Goal: Book appointment/travel/reservation

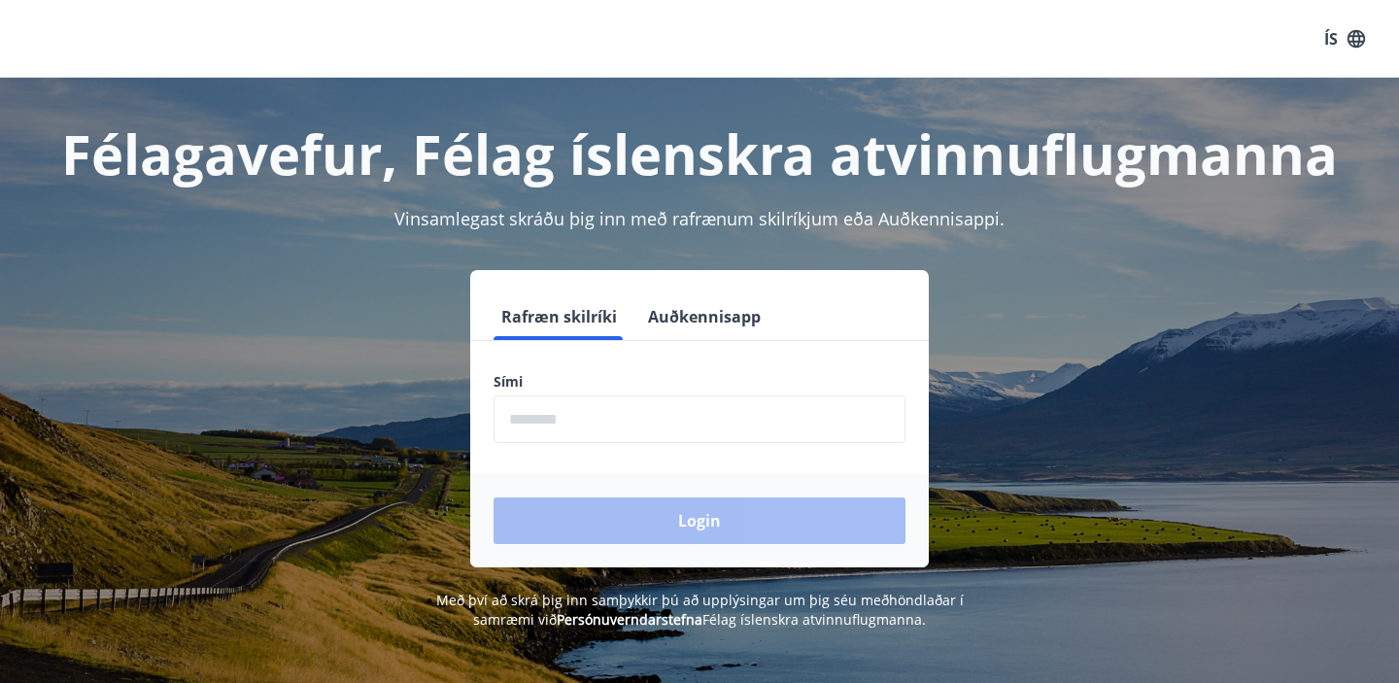
click at [698, 310] on button "Auðkennisapp" at bounding box center [704, 316] width 128 height 47
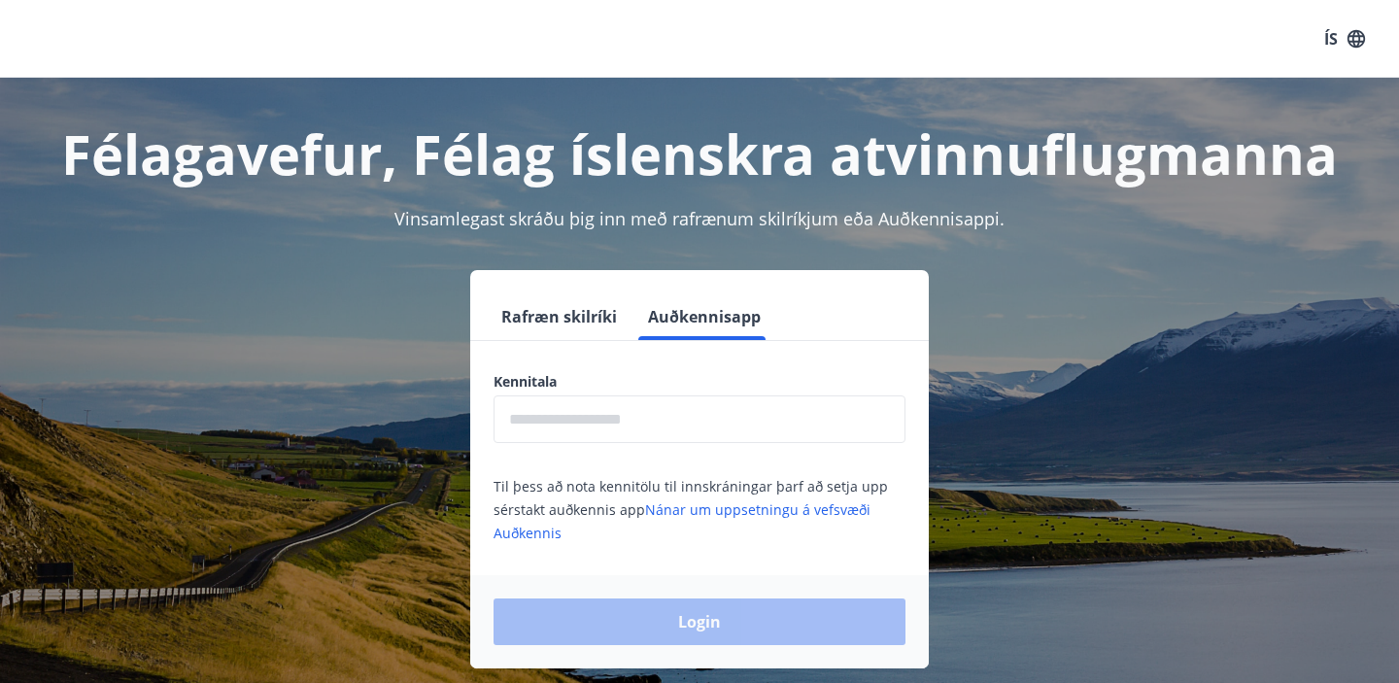
click at [658, 415] on input "text" at bounding box center [699, 419] width 412 height 48
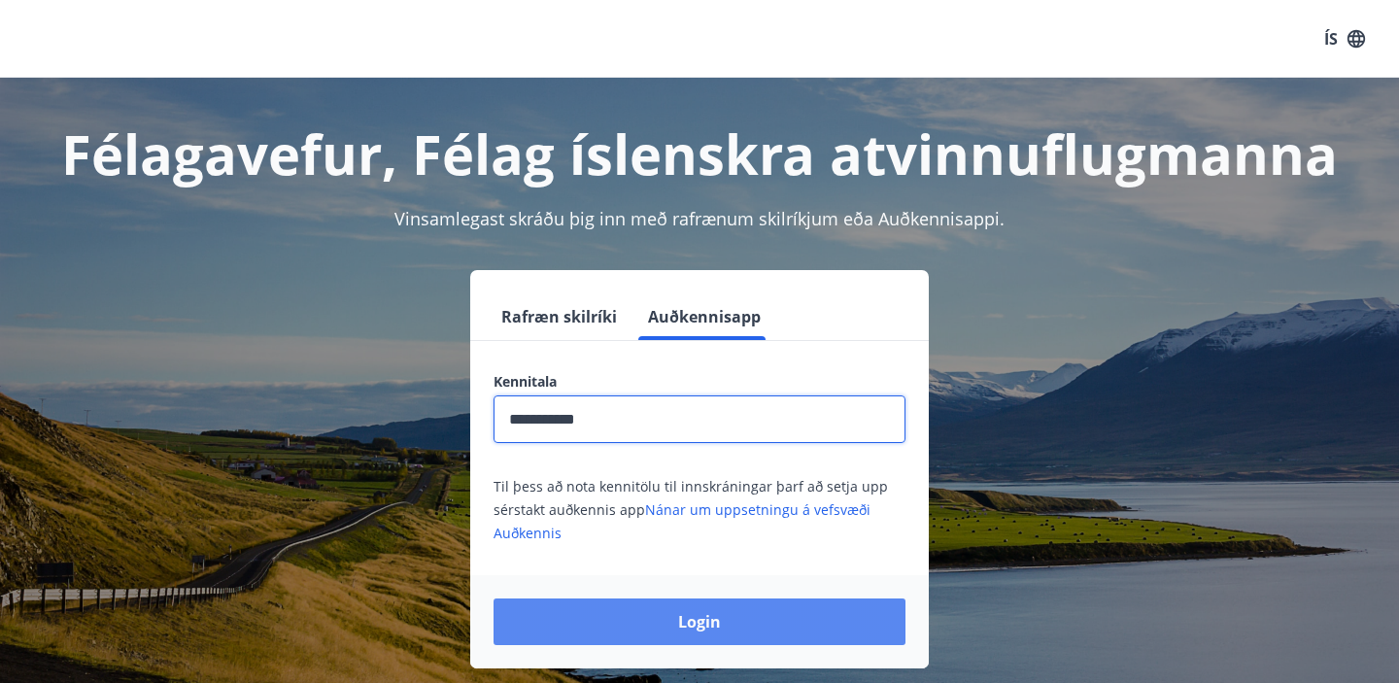
type input "**********"
click at [699, 615] on button "Login" at bounding box center [699, 621] width 412 height 47
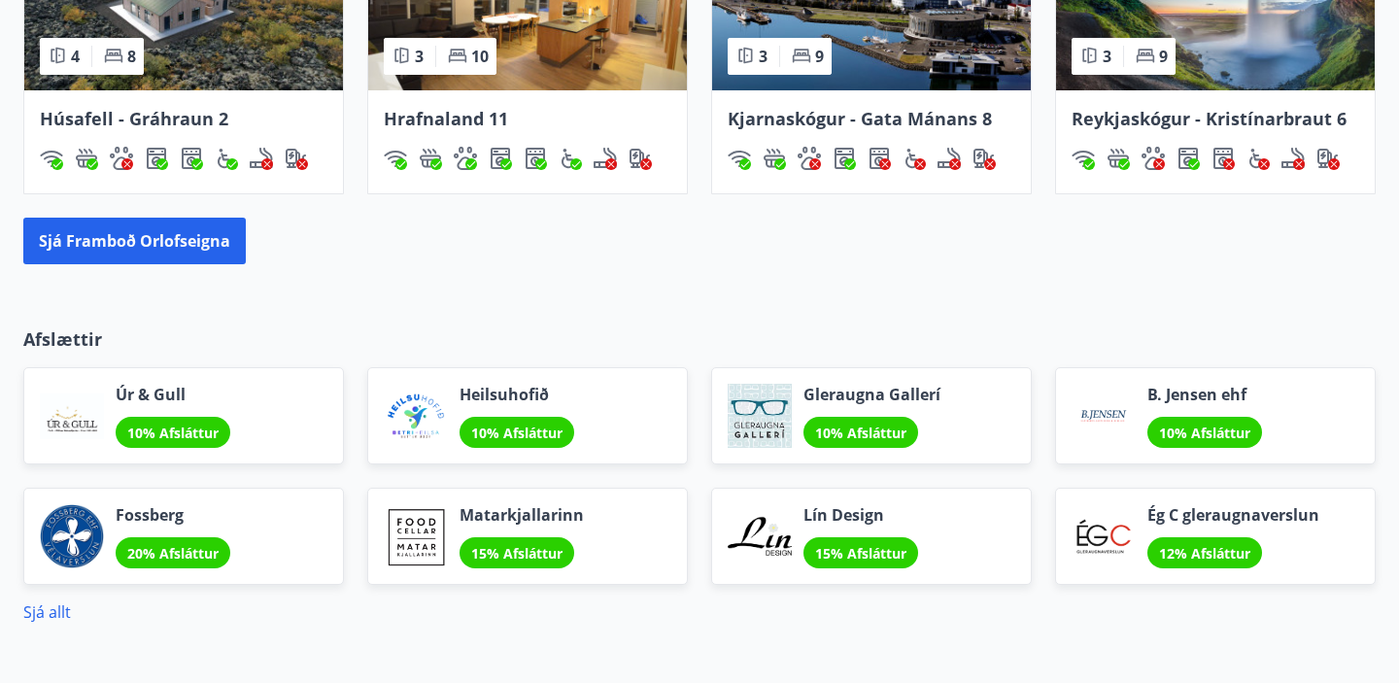
scroll to position [1300, 0]
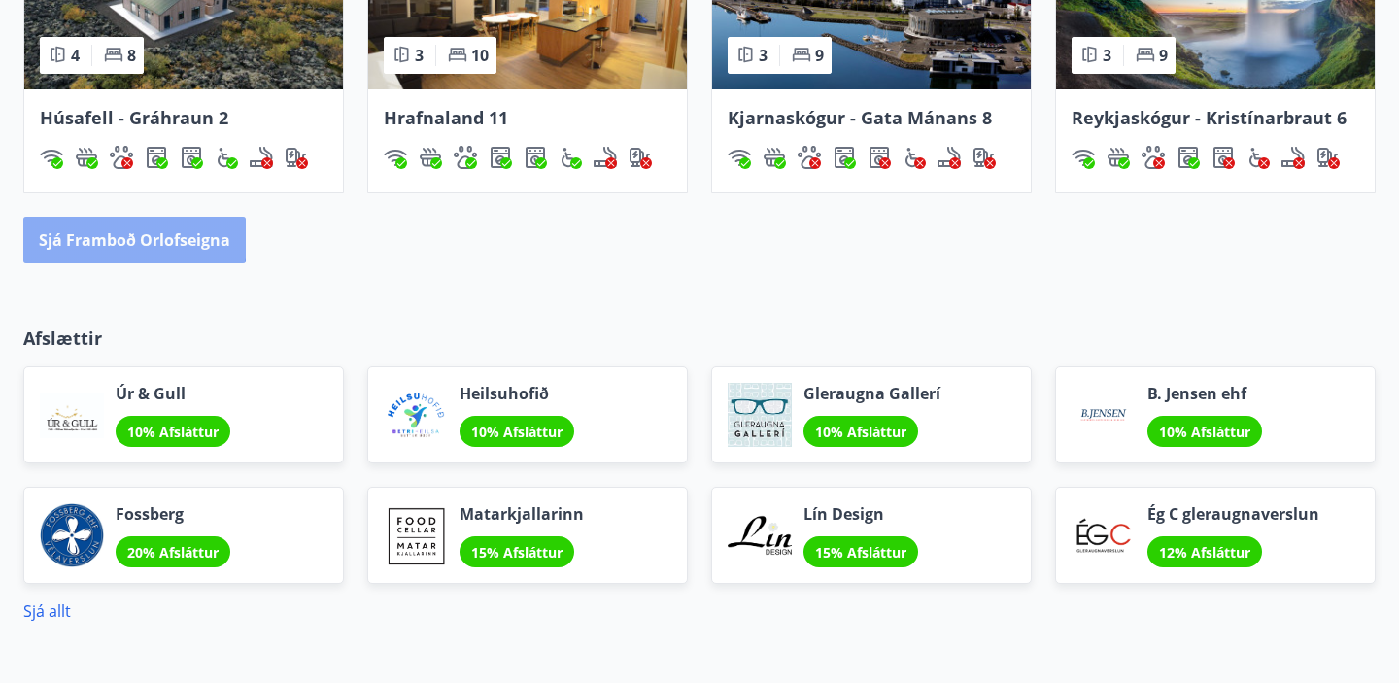
click at [120, 231] on button "Sjá framboð orlofseigna" at bounding box center [134, 240] width 222 height 47
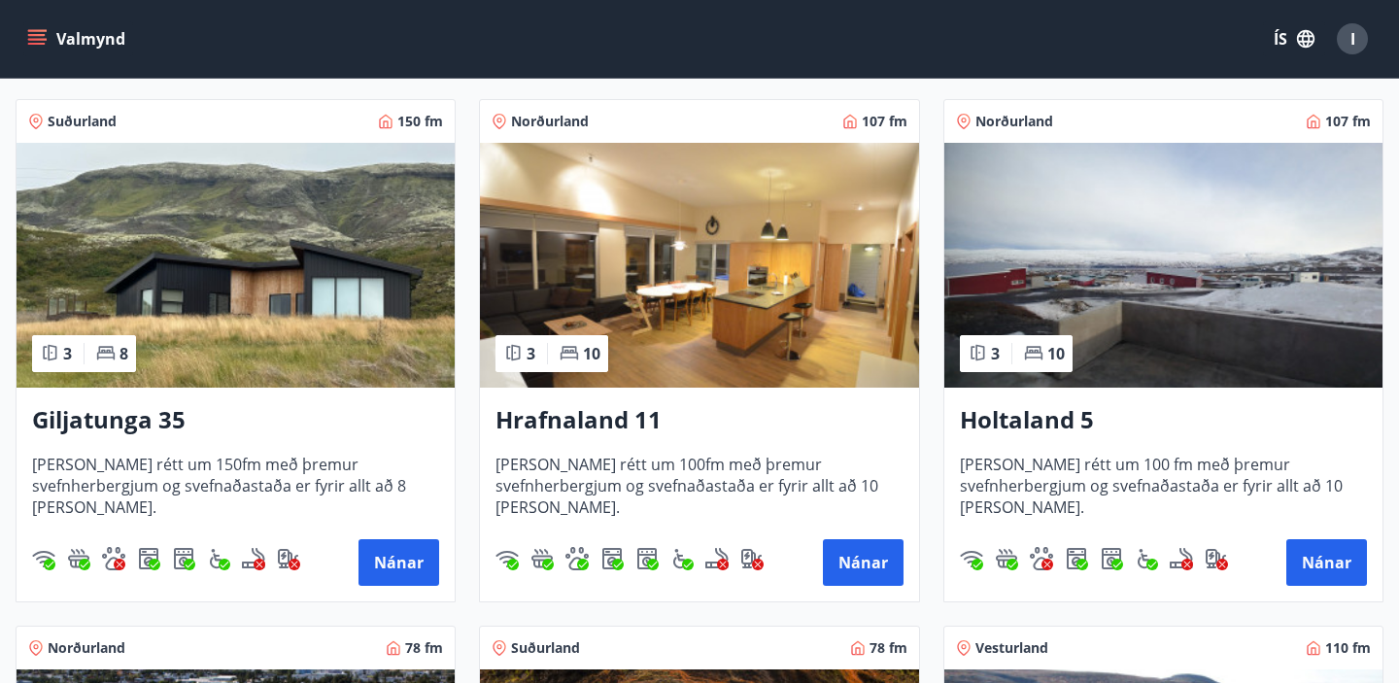
scroll to position [346, 0]
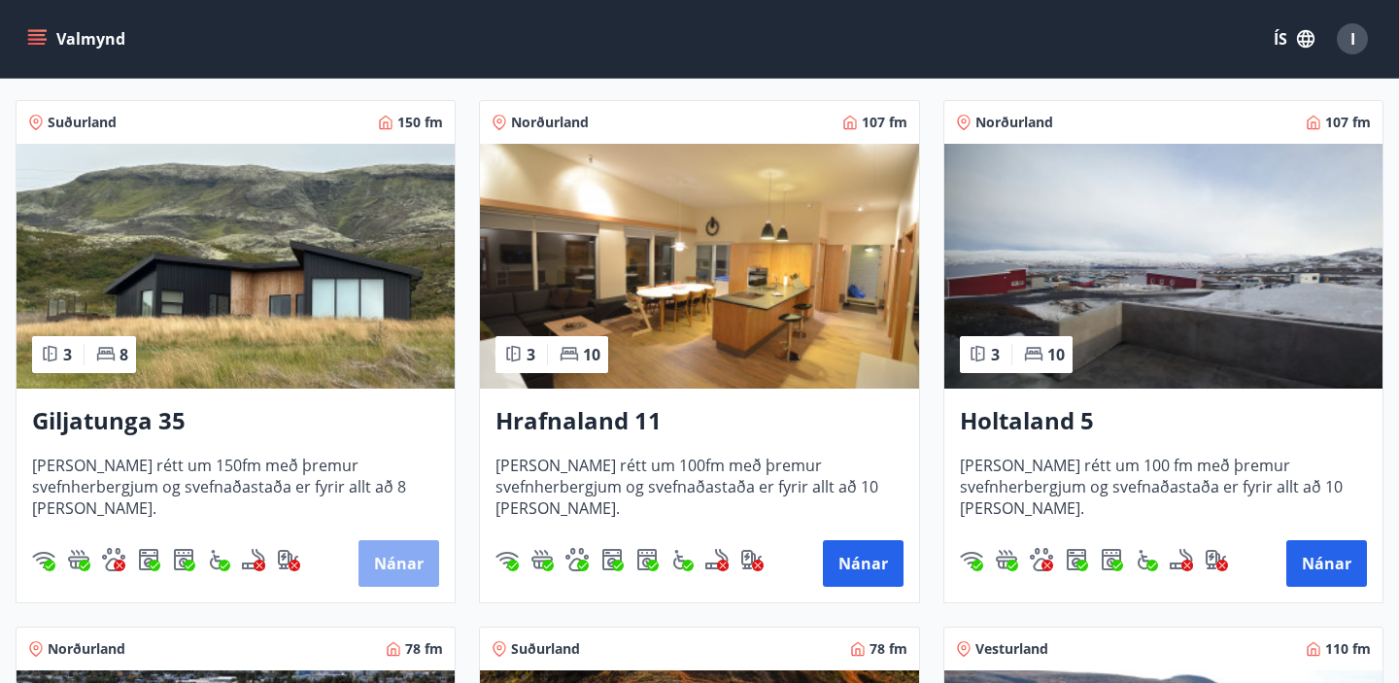
click at [404, 551] on button "Nánar" at bounding box center [398, 563] width 81 height 47
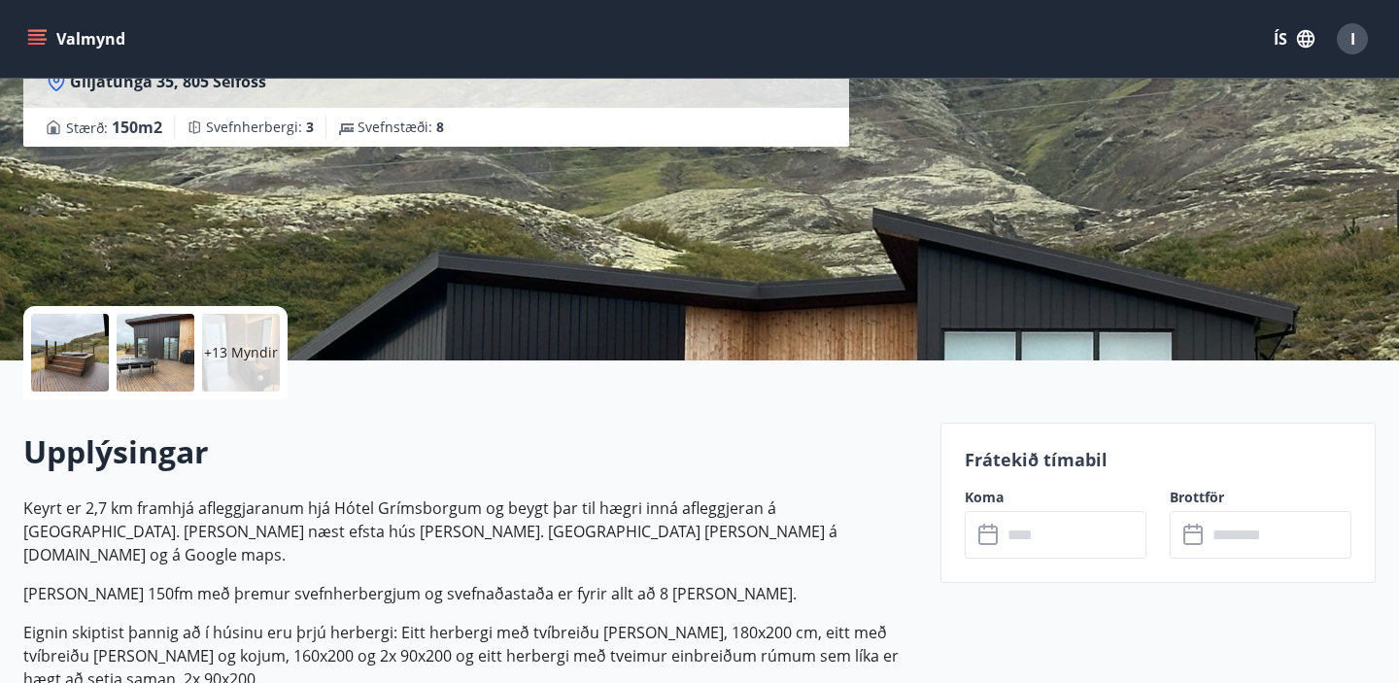
scroll to position [218, 0]
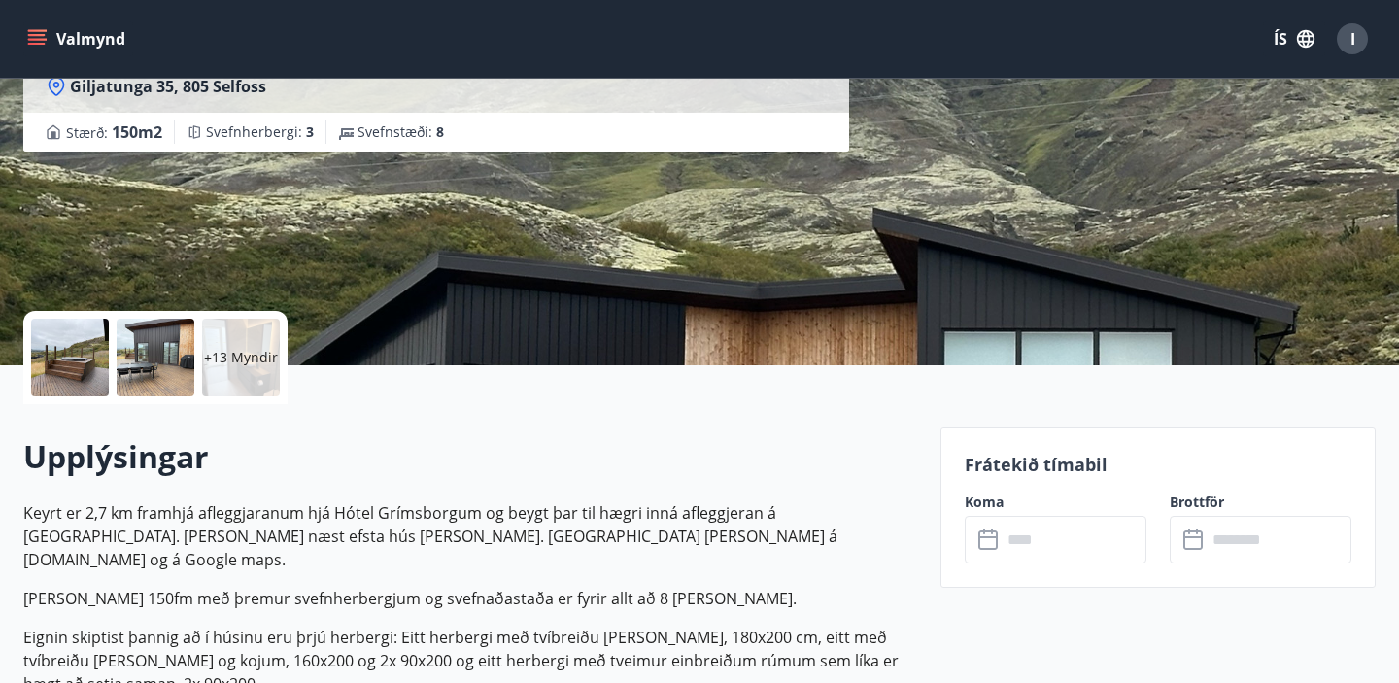
click at [68, 356] on div at bounding box center [70, 358] width 78 height 78
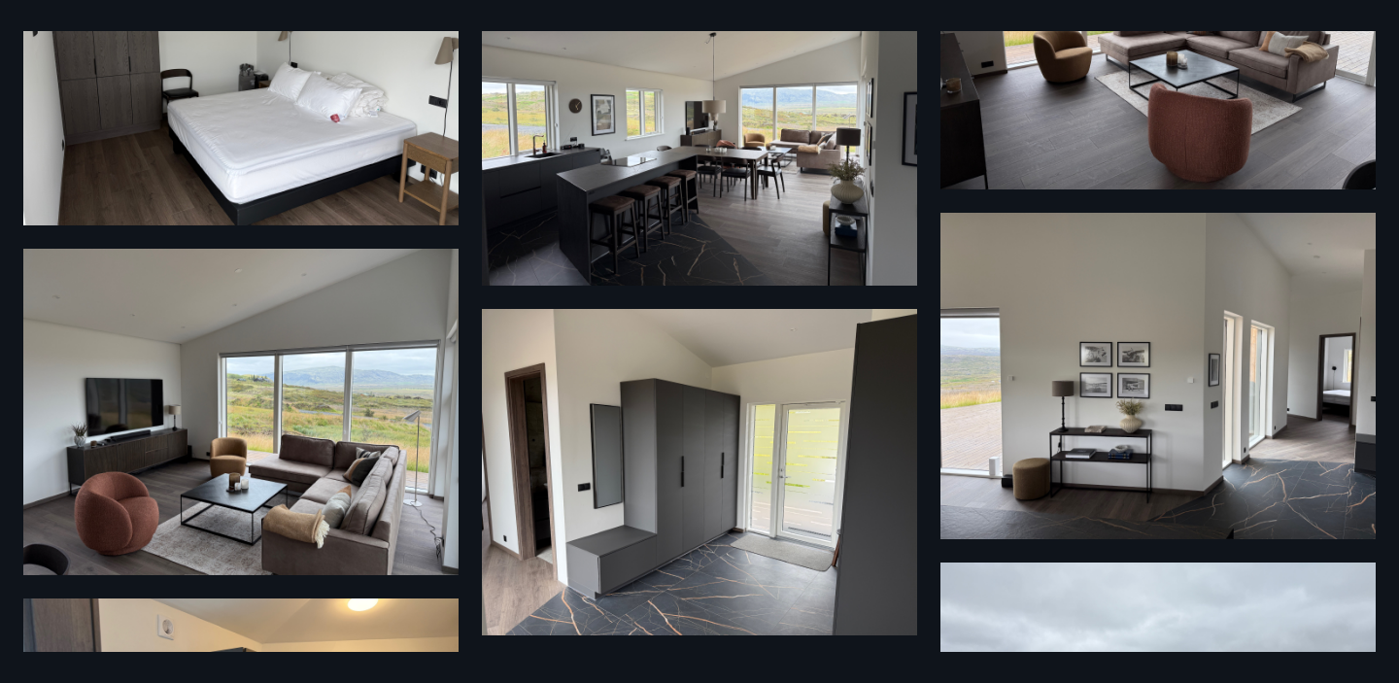
scroll to position [1516, 0]
